Goal: Information Seeking & Learning: Learn about a topic

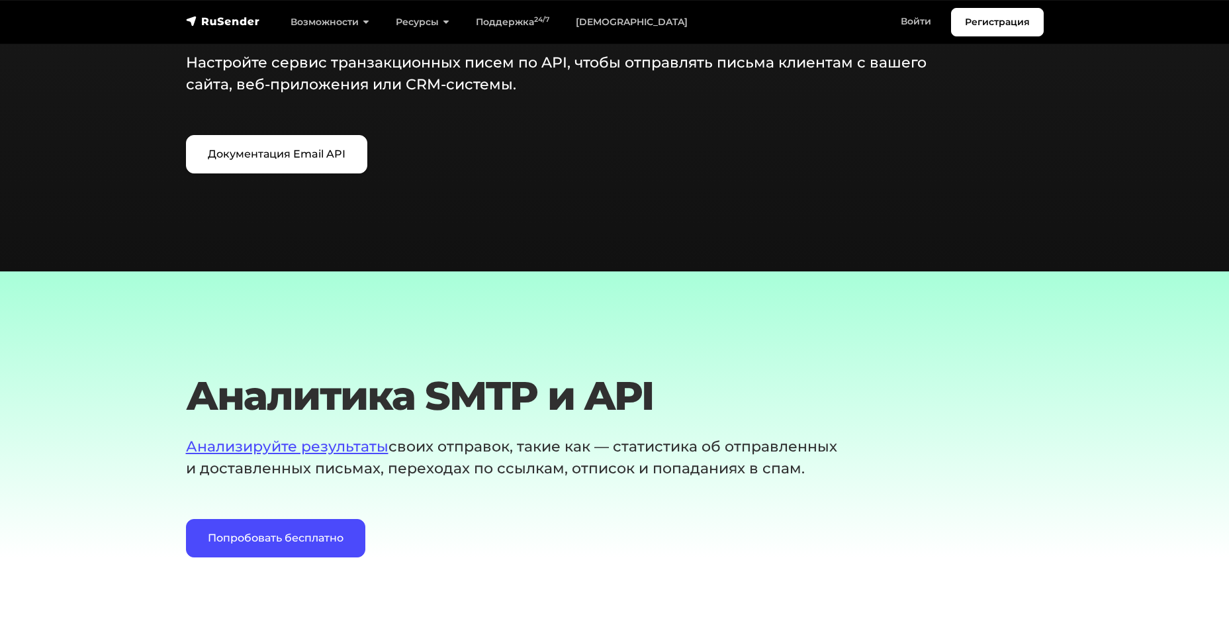
scroll to position [1456, 0]
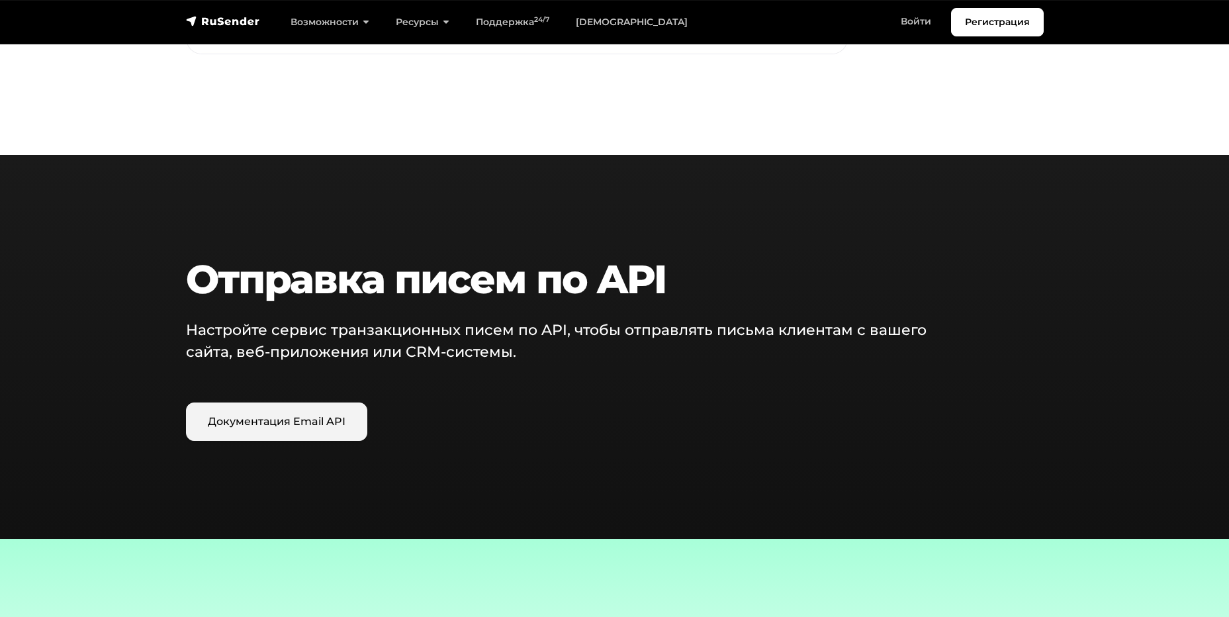
click at [328, 420] on link "Документация Email API" at bounding box center [276, 422] width 181 height 38
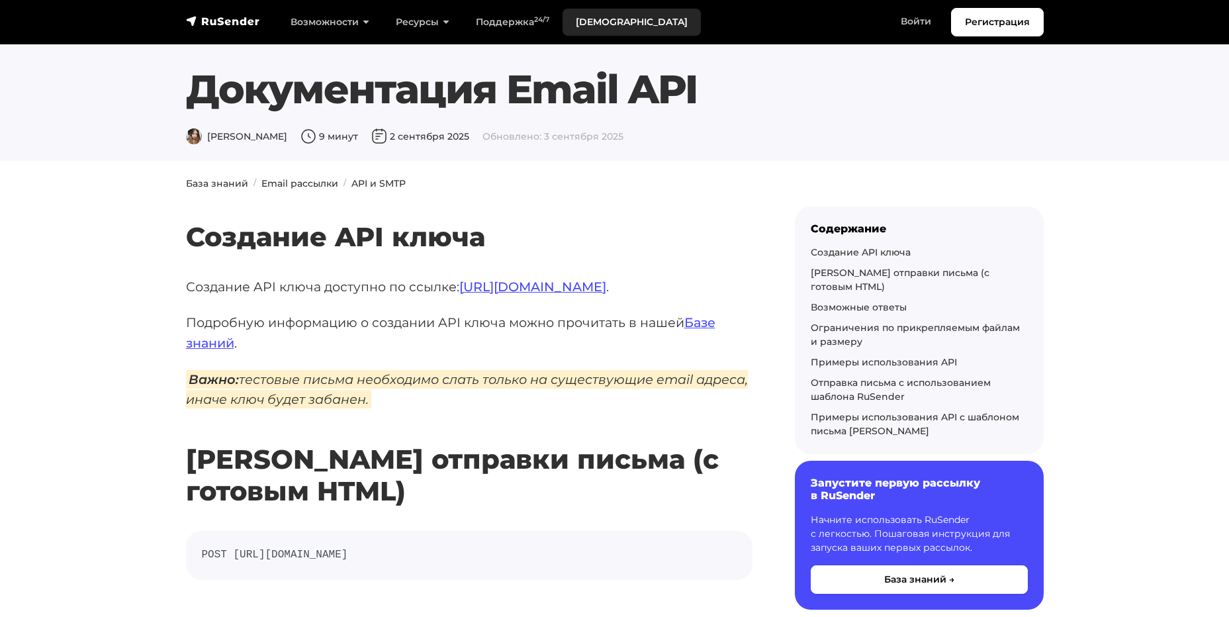
click at [601, 24] on link "[DEMOGRAPHIC_DATA]" at bounding box center [632, 22] width 138 height 27
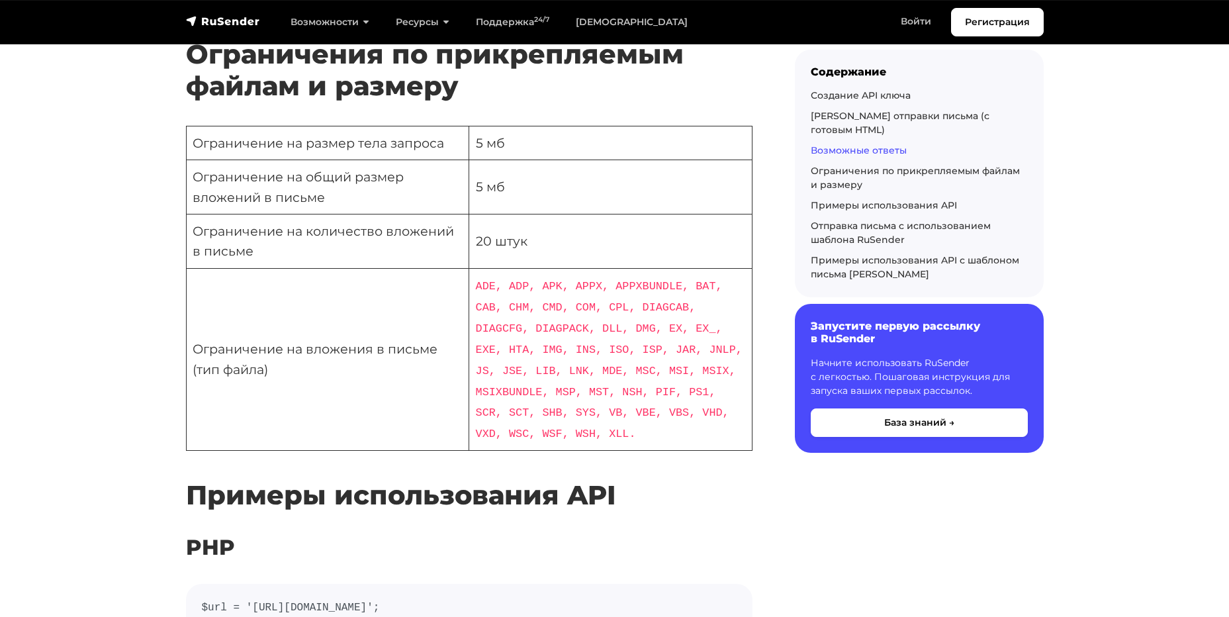
scroll to position [3972, 0]
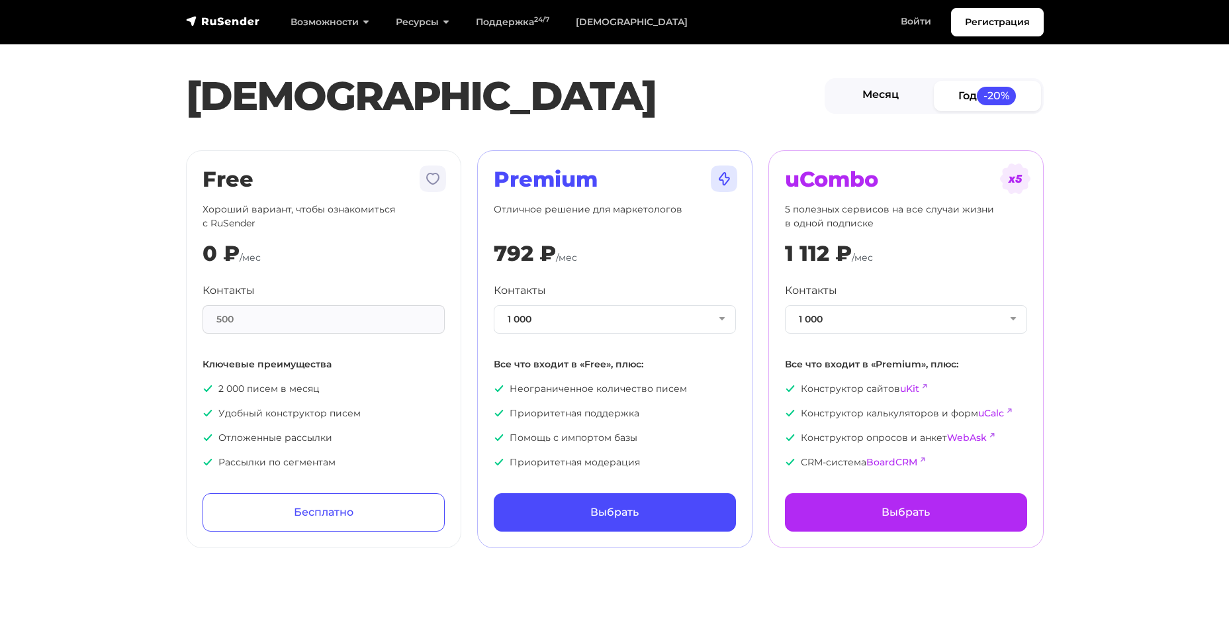
click at [865, 97] on link "Месяц" at bounding box center [881, 96] width 107 height 30
